Goal: Transaction & Acquisition: Obtain resource

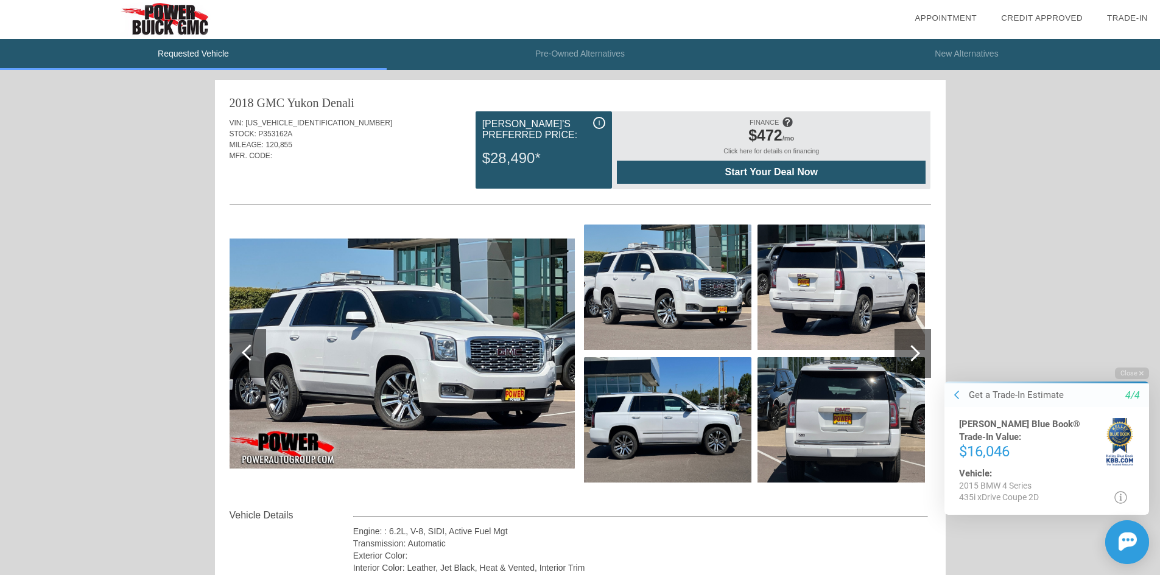
click at [985, 443] on div "$16,046" at bounding box center [1032, 451] width 147 height 16
click at [1121, 493] on icon at bounding box center [1120, 497] width 13 height 13
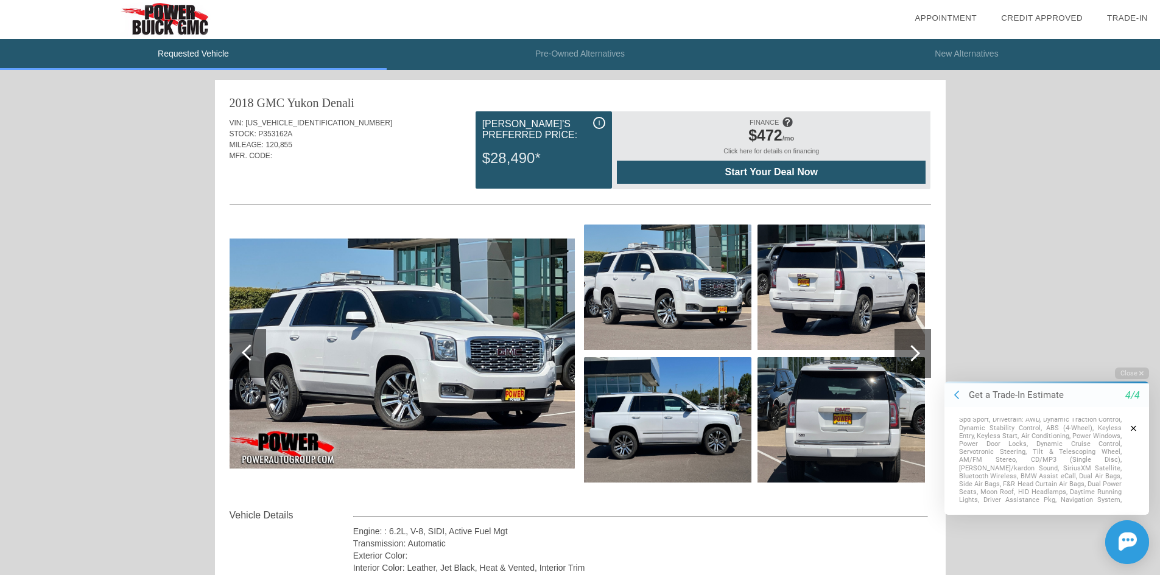
scroll to position [130, 0]
click at [1034, 455] on p "Standard equipment for this vehicle: Alloy Wheels, Engine: 6-Cyl, Turbo, 3.0 Li…" at bounding box center [1040, 432] width 163 height 128
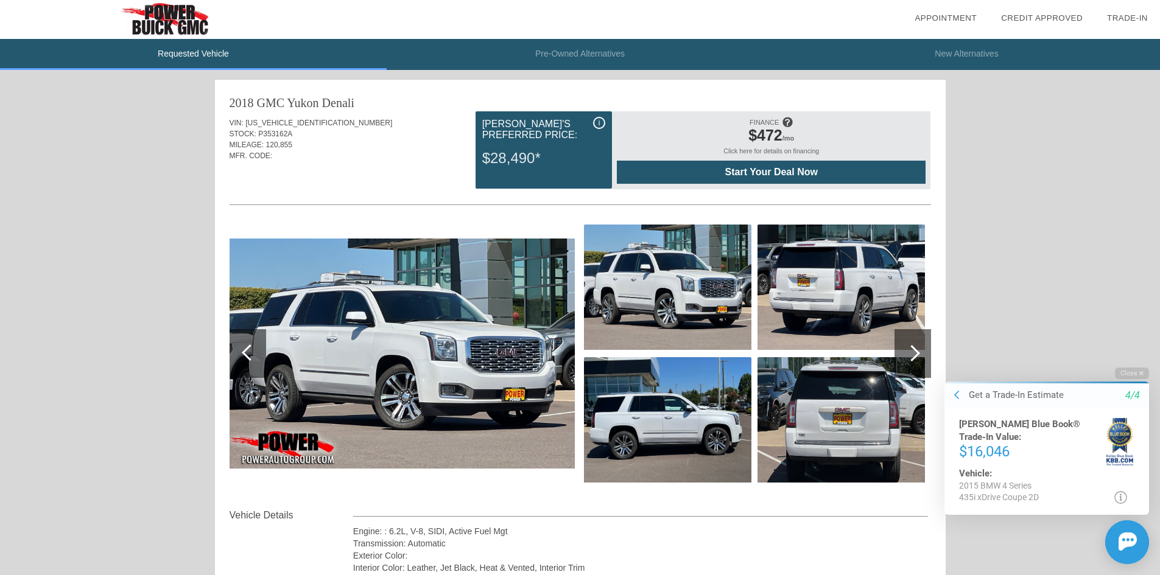
click at [1030, 443] on div "$16,046" at bounding box center [1032, 451] width 147 height 16
click at [1121, 432] on img at bounding box center [1119, 441] width 27 height 47
click at [995, 427] on div "[PERSON_NAME] Blue Book® Trade-In Value:" at bounding box center [1032, 431] width 147 height 26
click at [969, 443] on div "$16,046" at bounding box center [1032, 451] width 147 height 16
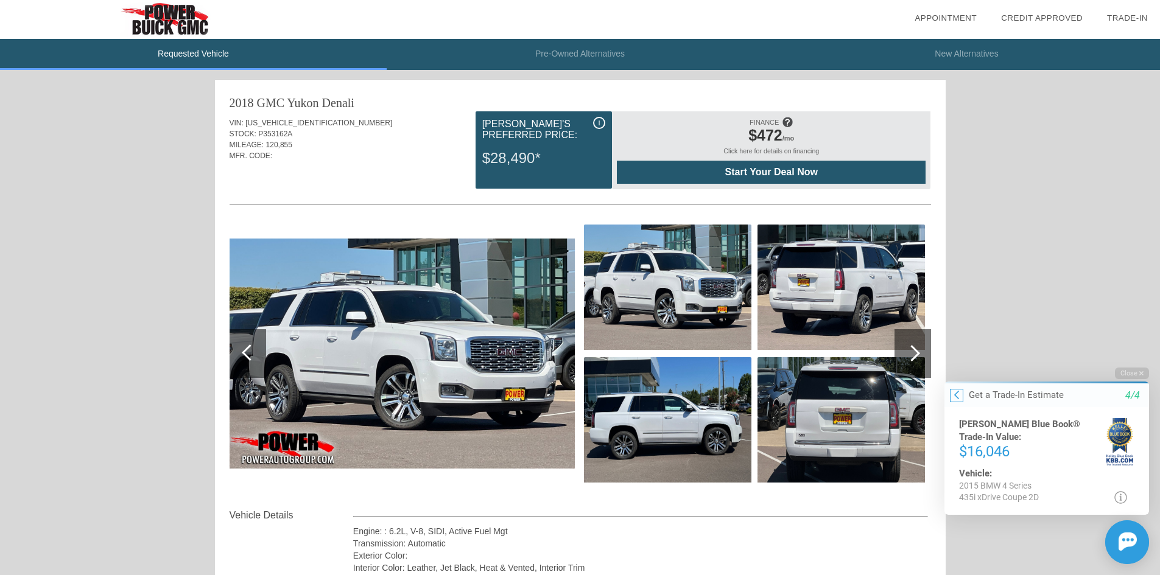
click at [955, 397] on icon at bounding box center [956, 395] width 5 height 10
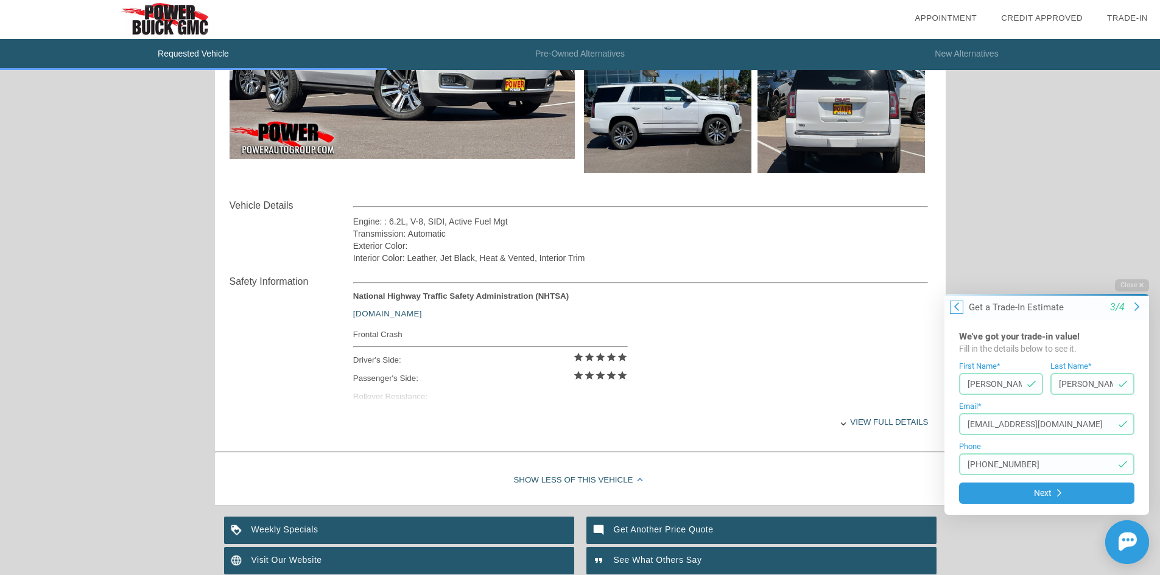
scroll to position [365, 0]
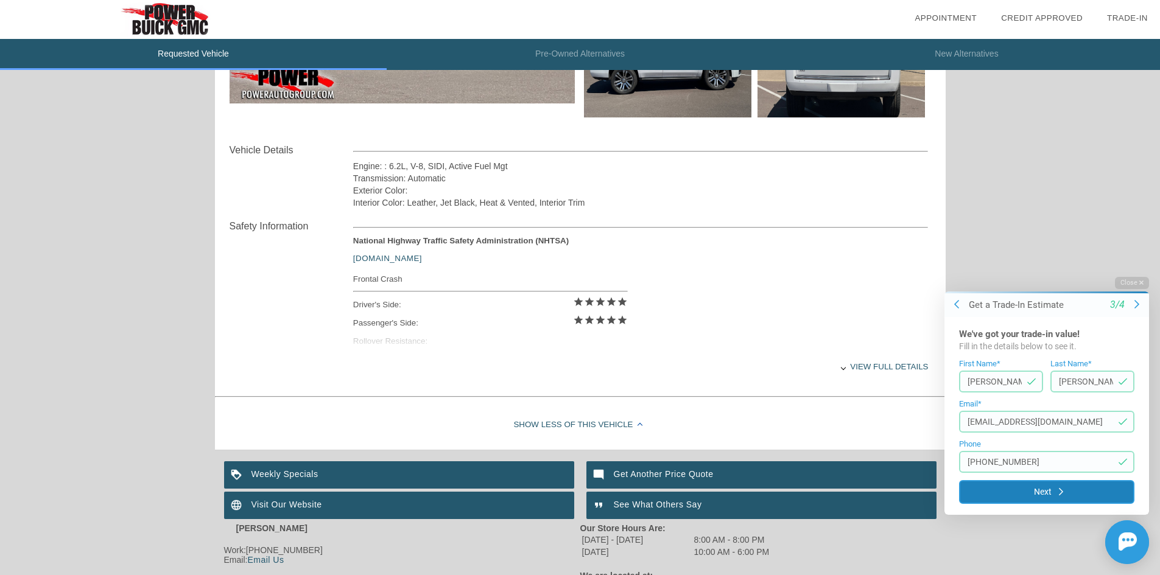
click at [1056, 490] on button "Next" at bounding box center [1046, 492] width 175 height 24
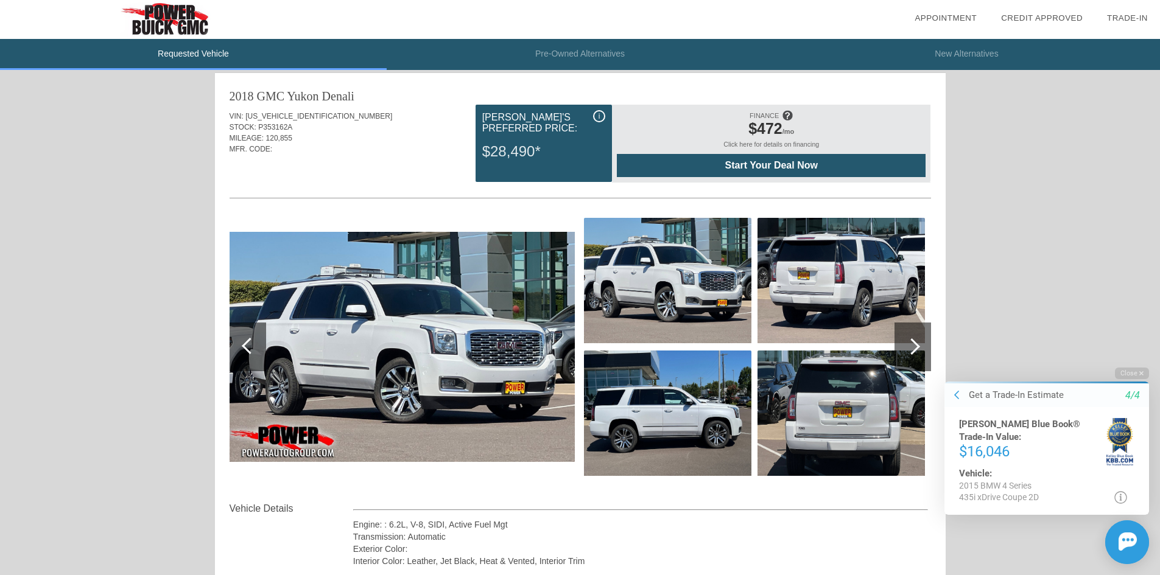
scroll to position [0, 0]
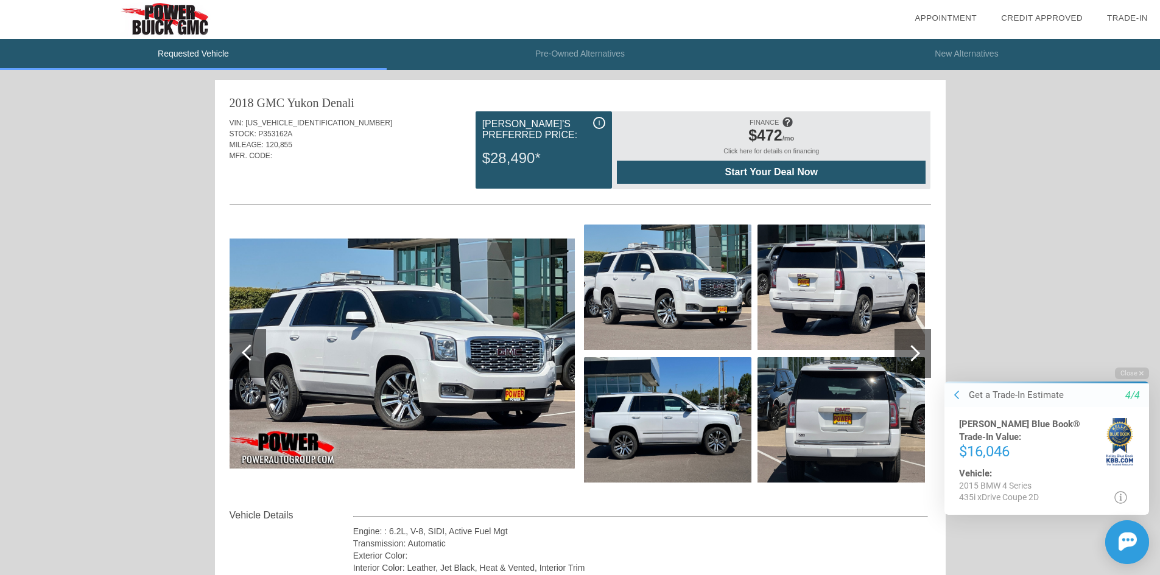
click at [166, 19] on img at bounding box center [167, 19] width 335 height 39
